Goal: Find specific page/section: Find specific page/section

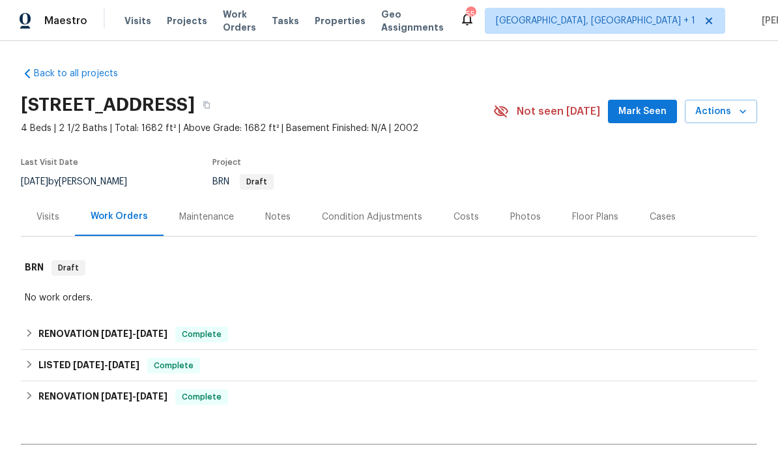
click at [519, 220] on div "Photos" at bounding box center [526, 217] width 31 height 13
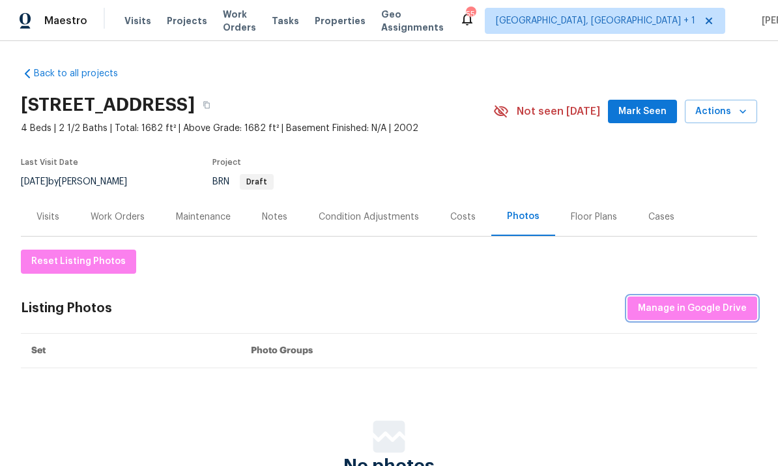
click at [707, 306] on span "Manage in Google Drive" at bounding box center [692, 309] width 109 height 16
